Goal: Find specific page/section: Find specific page/section

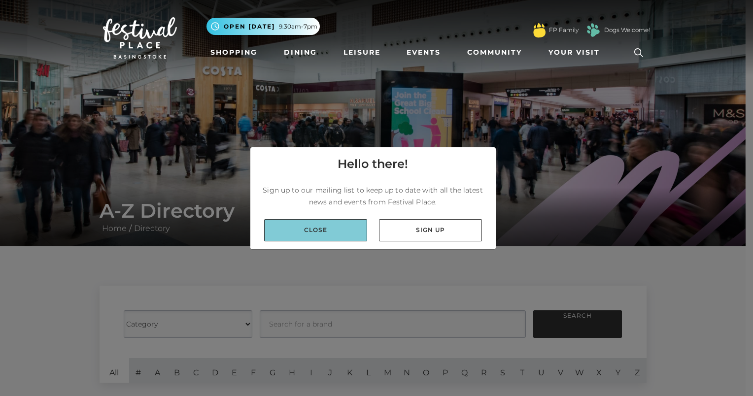
click at [347, 231] on link "Close" at bounding box center [315, 230] width 103 height 22
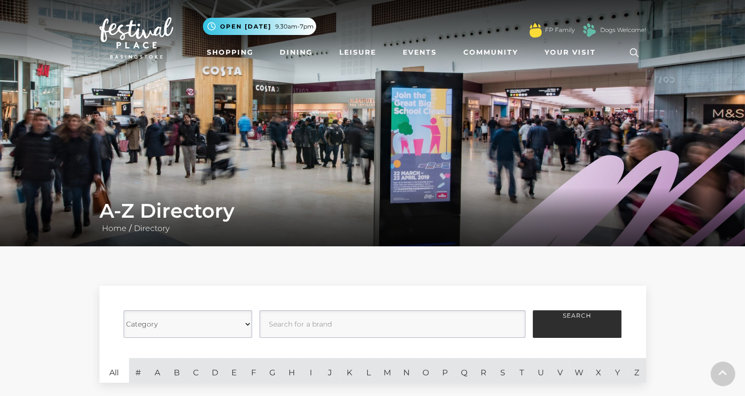
scroll to position [137, 0]
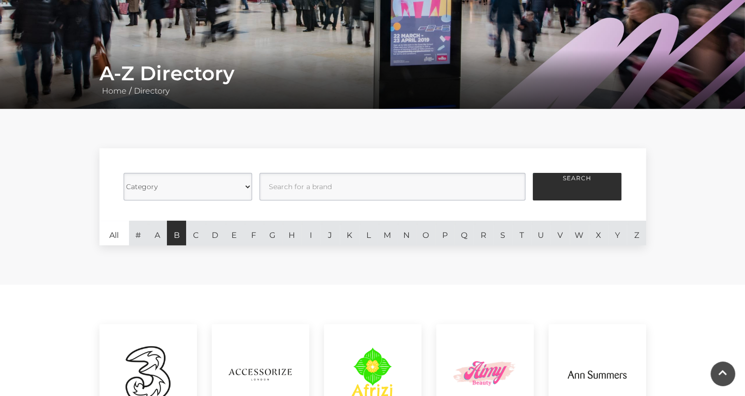
click at [172, 234] on link "B" at bounding box center [176, 233] width 19 height 25
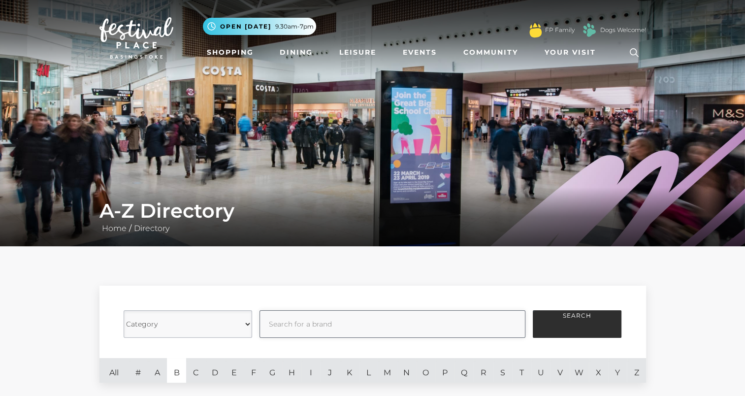
click at [290, 322] on input "text" at bounding box center [393, 324] width 266 height 28
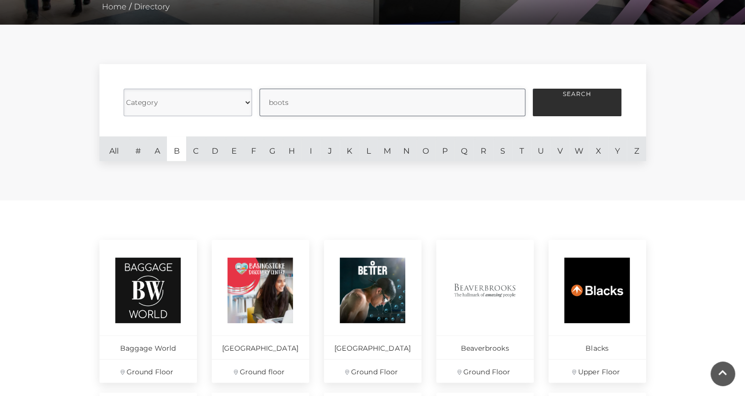
scroll to position [221, 0]
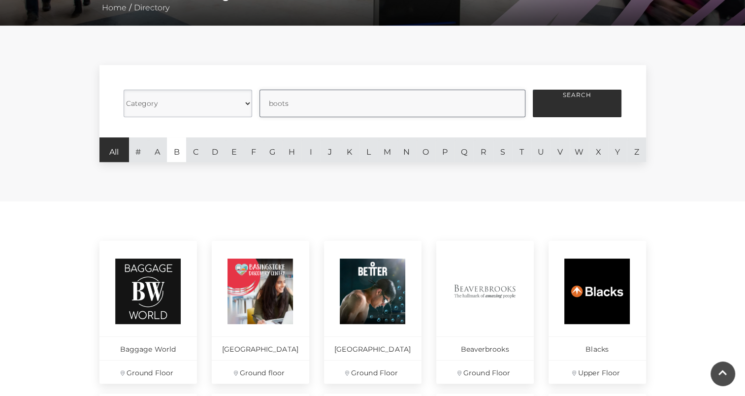
type input "boots"
click at [116, 152] on link "All" at bounding box center [115, 149] width 30 height 25
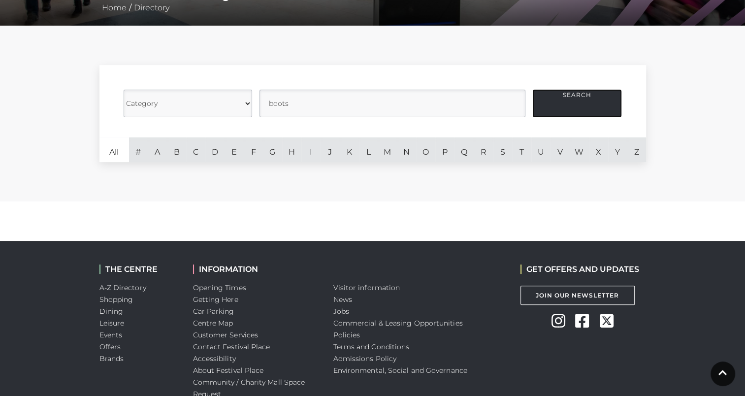
click at [575, 94] on button "Search" at bounding box center [577, 104] width 89 height 28
click at [209, 104] on select "Category Cafes Restaurants Fashion Services Technology Homeware Gifts, Statione…" at bounding box center [188, 104] width 129 height 28
select select "21063"
click at [124, 90] on select "Category Cafes Restaurants Fashion Services Technology Homeware Gifts, Statione…" at bounding box center [188, 104] width 129 height 28
click at [292, 104] on input "text" at bounding box center [393, 104] width 266 height 28
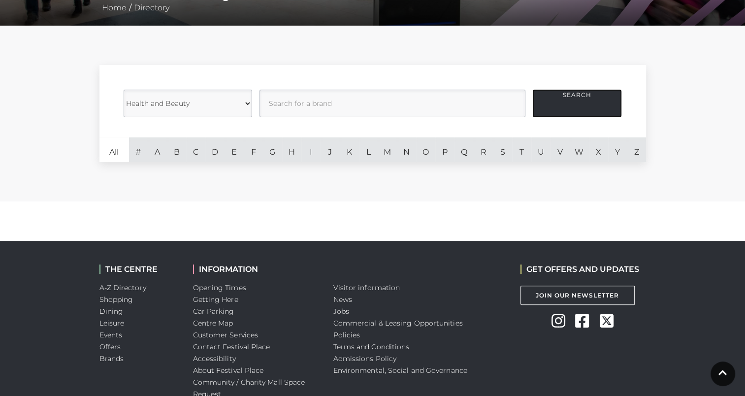
click at [577, 108] on button "Search" at bounding box center [577, 104] width 89 height 28
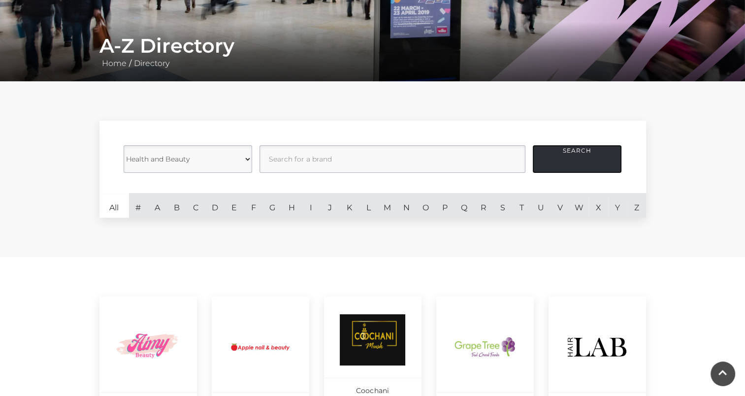
scroll to position [165, 0]
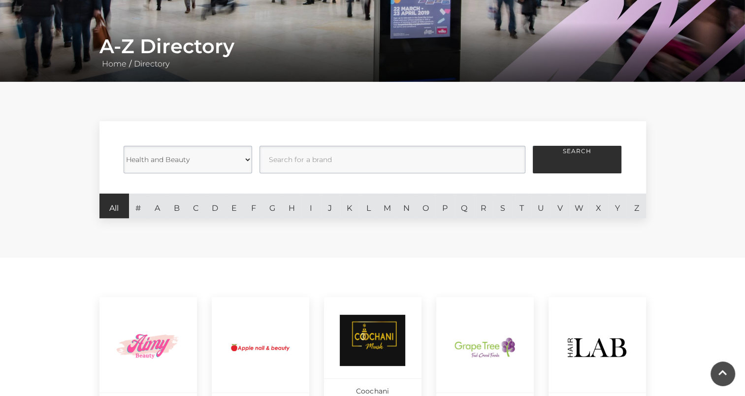
click at [113, 209] on link "All" at bounding box center [115, 206] width 30 height 25
click at [236, 152] on select "Category Cafes Restaurants Fashion Services Technology Homeware Gifts, Statione…" at bounding box center [188, 160] width 129 height 28
select select
click at [124, 146] on select "Category Cafes Restaurants Fashion Services Technology Homeware Gifts, Statione…" at bounding box center [188, 160] width 129 height 28
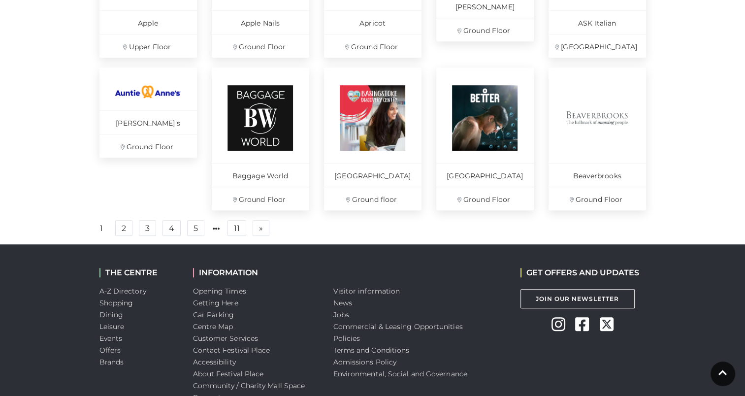
scroll to position [711, 0]
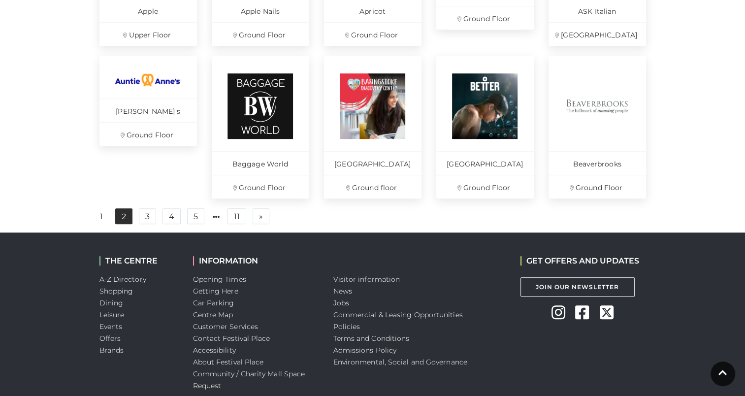
click at [120, 221] on link "2" at bounding box center [123, 216] width 17 height 16
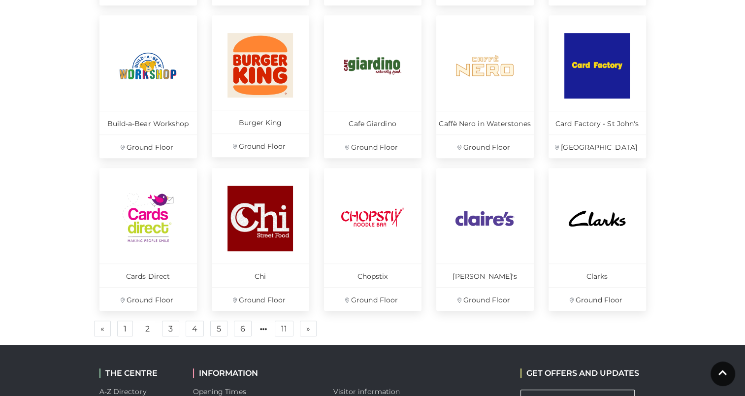
scroll to position [601, 0]
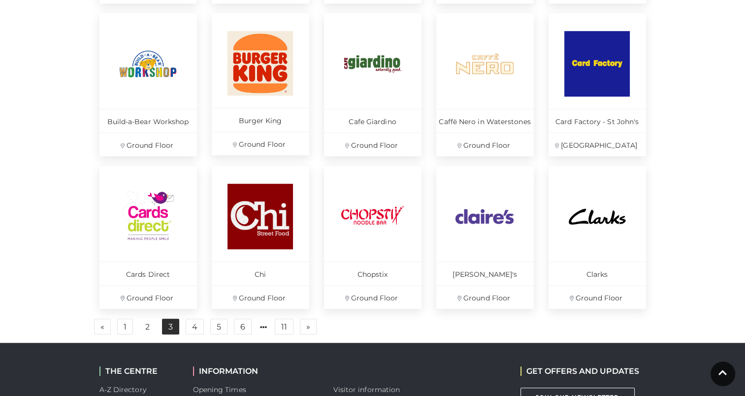
click at [171, 331] on link "3" at bounding box center [170, 327] width 17 height 16
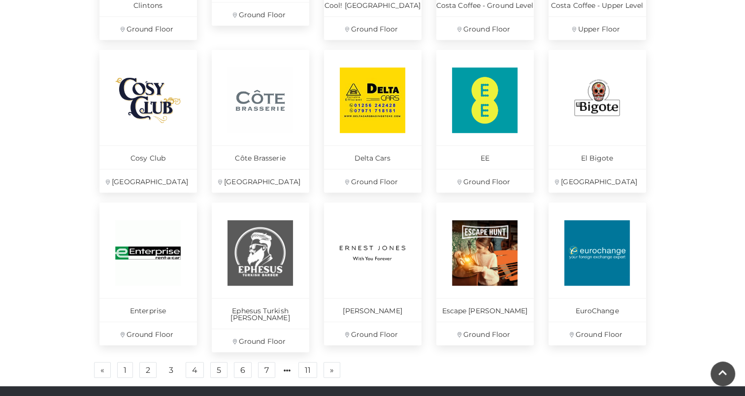
scroll to position [565, 0]
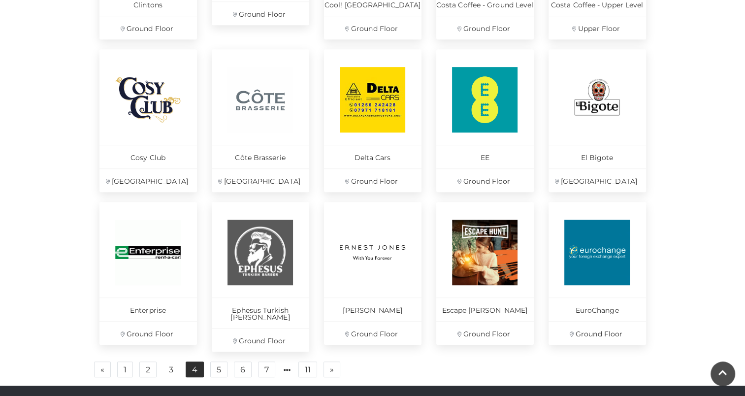
click at [197, 364] on link "4" at bounding box center [195, 370] width 18 height 16
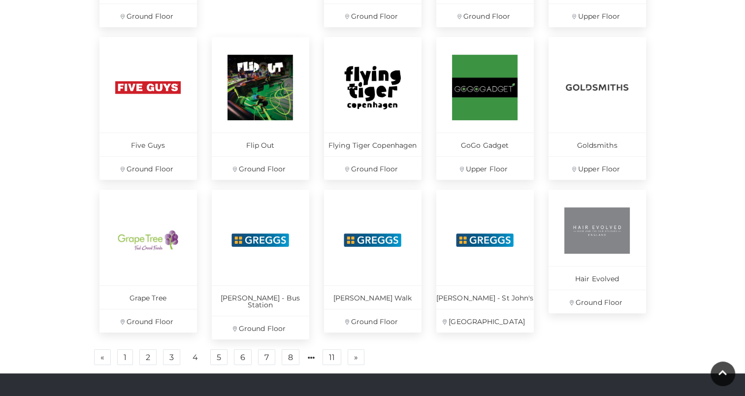
scroll to position [578, 0]
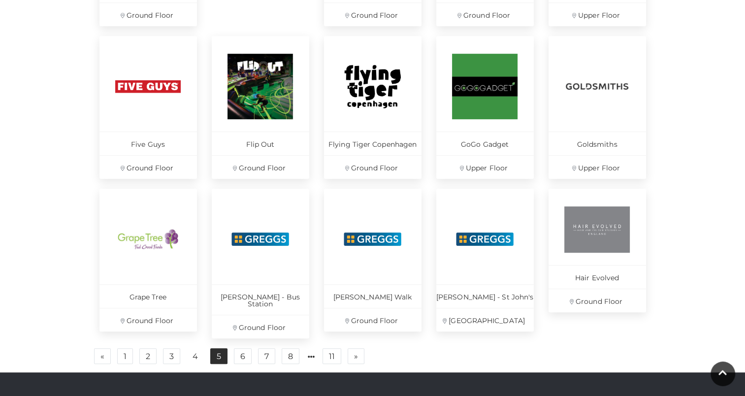
click at [218, 351] on link "5" at bounding box center [218, 356] width 17 height 16
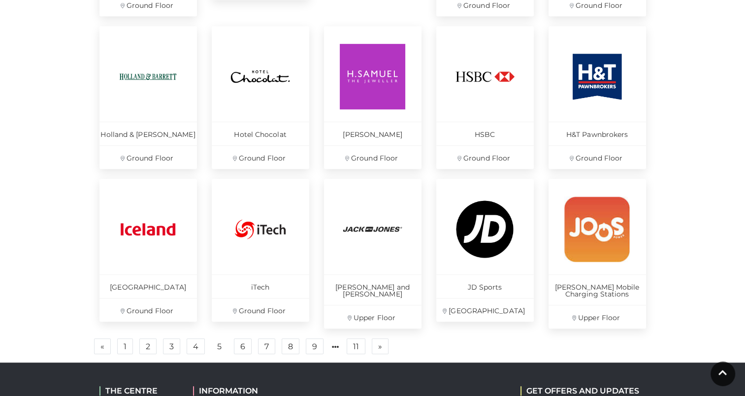
scroll to position [589, 0]
click at [243, 348] on link "6" at bounding box center [243, 346] width 18 height 16
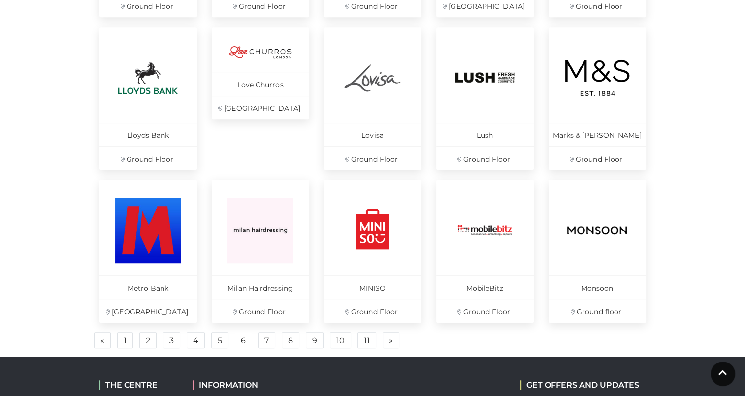
scroll to position [589, 0]
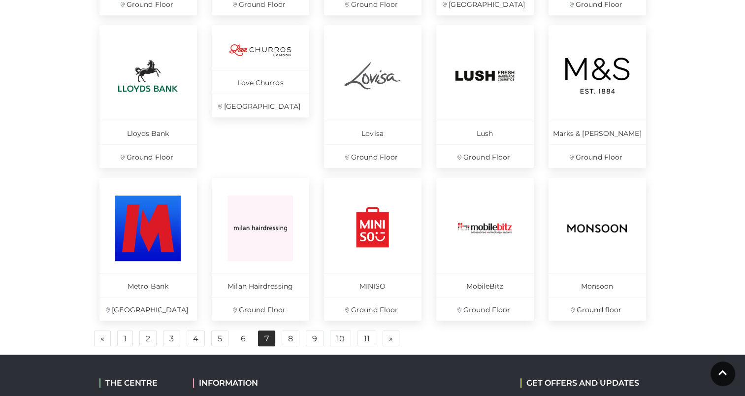
click at [266, 339] on link "7" at bounding box center [266, 339] width 17 height 16
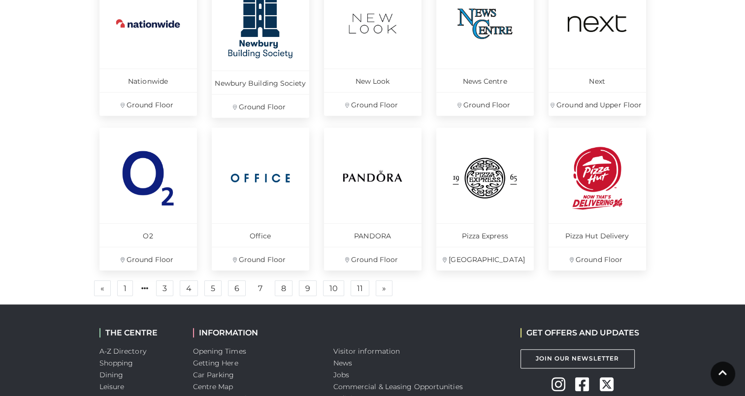
scroll to position [649, 0]
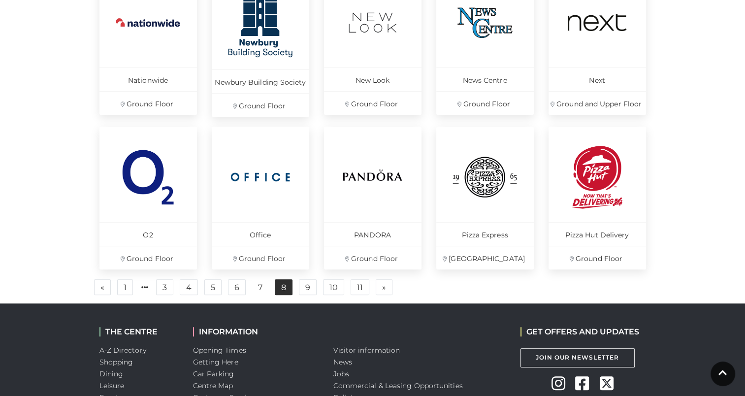
click at [281, 291] on link "8" at bounding box center [284, 287] width 18 height 16
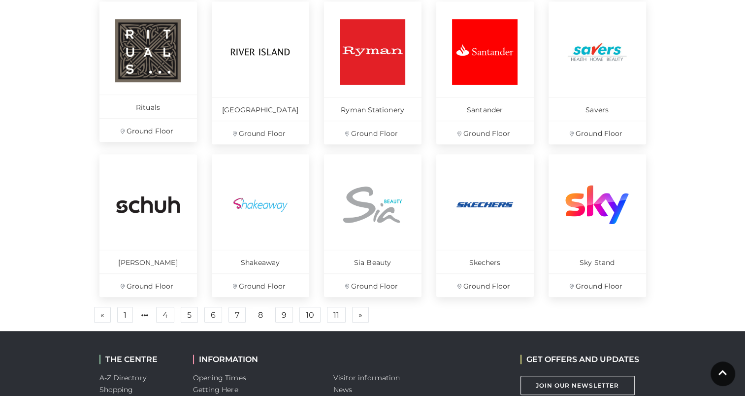
scroll to position [614, 0]
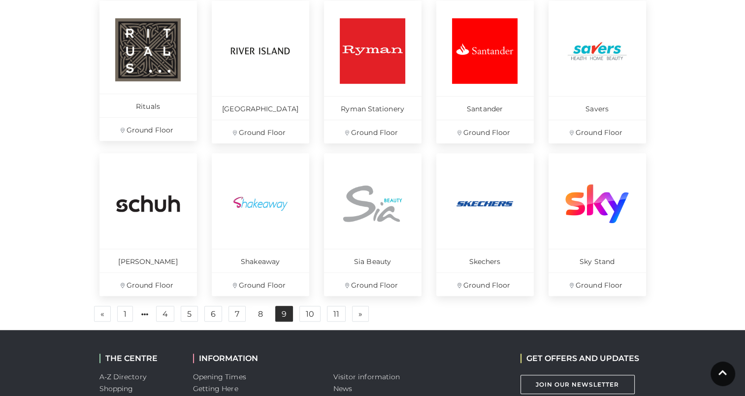
click at [285, 314] on link "9" at bounding box center [284, 314] width 18 height 16
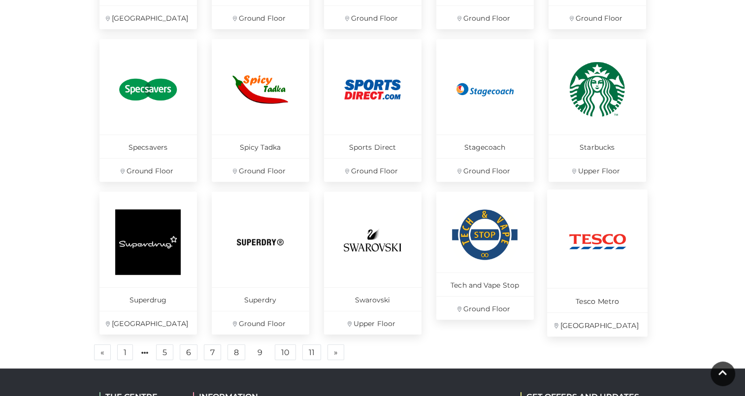
scroll to position [587, 0]
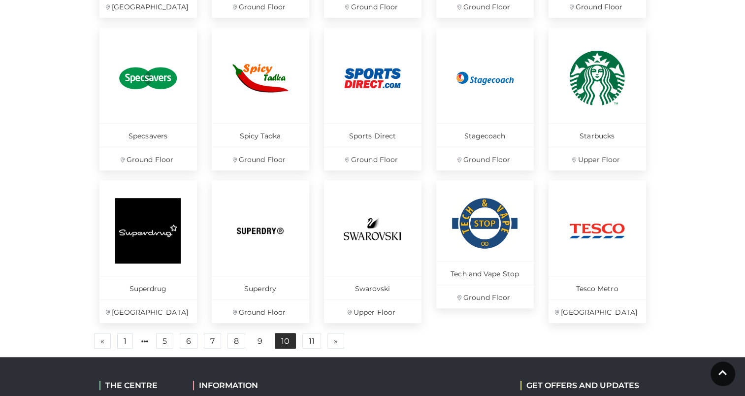
click at [290, 343] on link "10" at bounding box center [285, 341] width 21 height 16
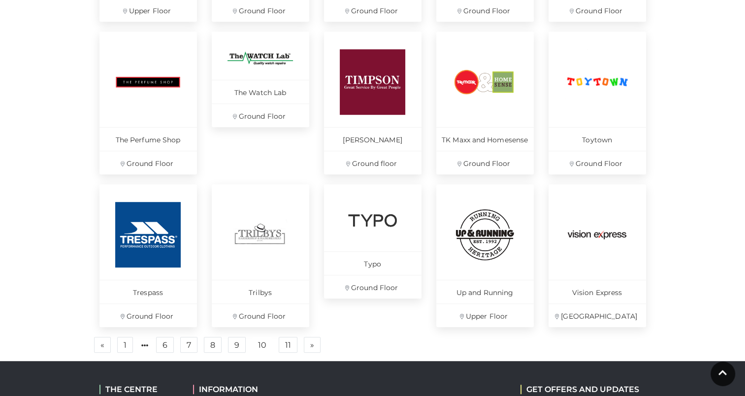
scroll to position [583, 0]
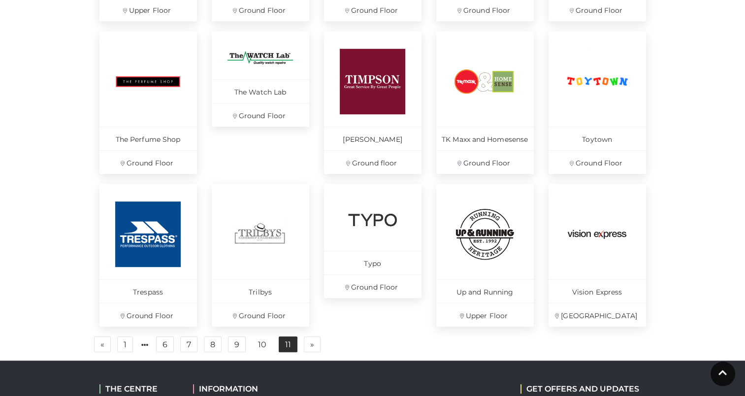
click at [281, 345] on link "11" at bounding box center [288, 344] width 19 height 16
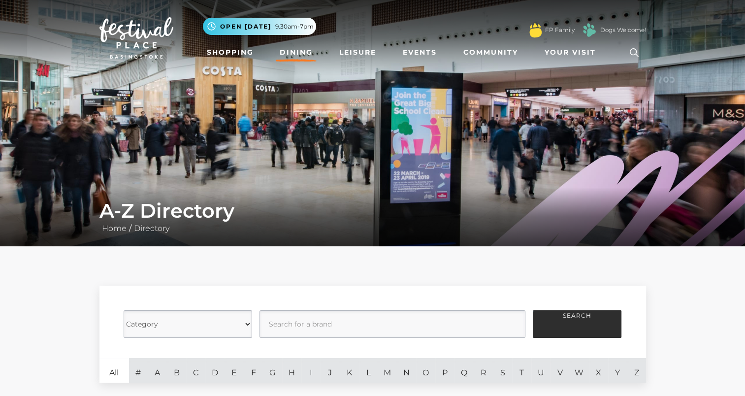
click at [299, 52] on link "Dining" at bounding box center [296, 52] width 41 height 18
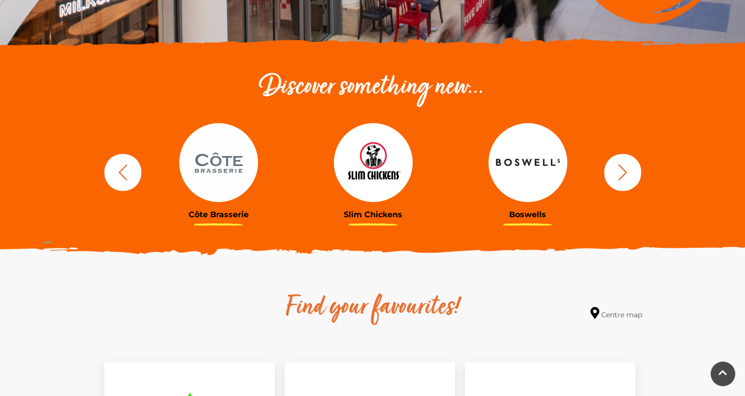
scroll to position [292, 0]
